Goal: Register for event/course

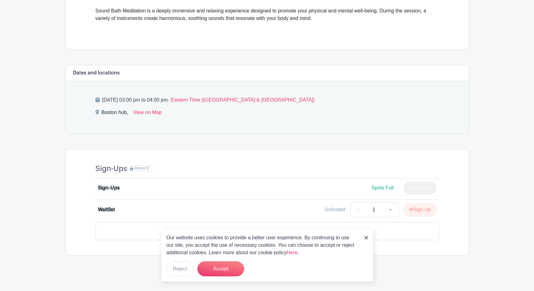
scroll to position [167, 0]
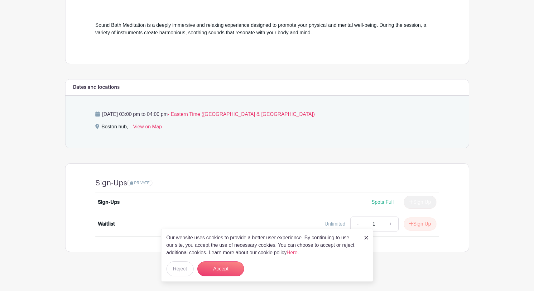
click at [363, 240] on div "Our website uses cookies to provide a better user experience. By continuing to …" at bounding box center [267, 255] width 212 height 53
click at [367, 239] on img at bounding box center [367, 238] width 4 height 4
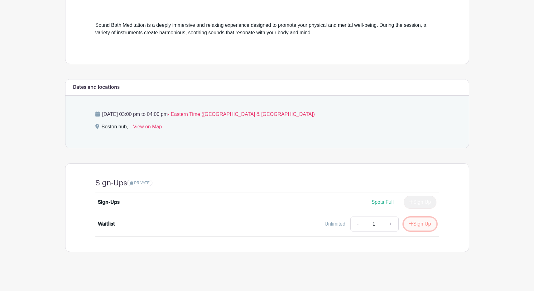
click at [411, 227] on button "Sign Up" at bounding box center [420, 224] width 33 height 13
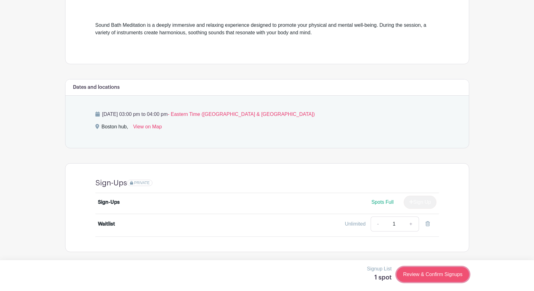
click at [432, 273] on link "Review & Confirm Signups" at bounding box center [433, 274] width 72 height 15
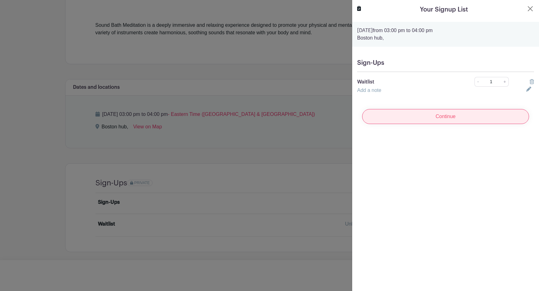
click at [396, 120] on input "Continue" at bounding box center [445, 116] width 167 height 15
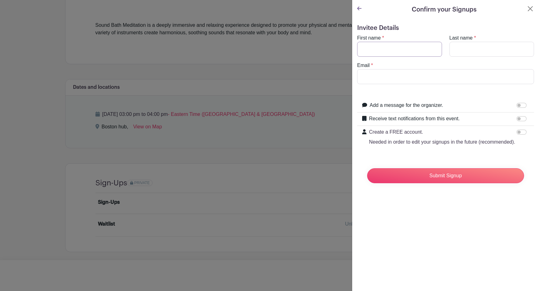
click at [392, 46] on input "First name" at bounding box center [399, 49] width 85 height 15
type input "Kaina"
type input "Crow"
click at [375, 77] on input "[EMAIL_ADDRESS][DOMAIN_NAME]" at bounding box center [445, 76] width 177 height 15
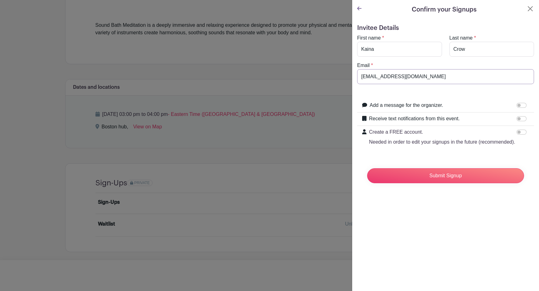
click at [375, 77] on input "[EMAIL_ADDRESS][DOMAIN_NAME]" at bounding box center [445, 76] width 177 height 15
type input "[EMAIL_ADDRESS][DOMAIN_NAME]"
click at [468, 218] on div "Confirm your Signups Invitee Details First name * [PERSON_NAME] Last name * Cro…" at bounding box center [445, 145] width 187 height 291
click at [424, 183] on input "Submit Signup" at bounding box center [445, 175] width 157 height 15
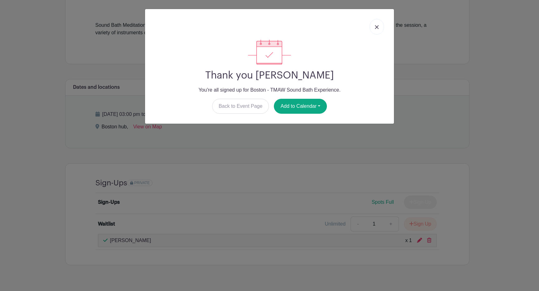
click at [375, 27] on link at bounding box center [377, 27] width 14 height 16
